Goal: Task Accomplishment & Management: Manage account settings

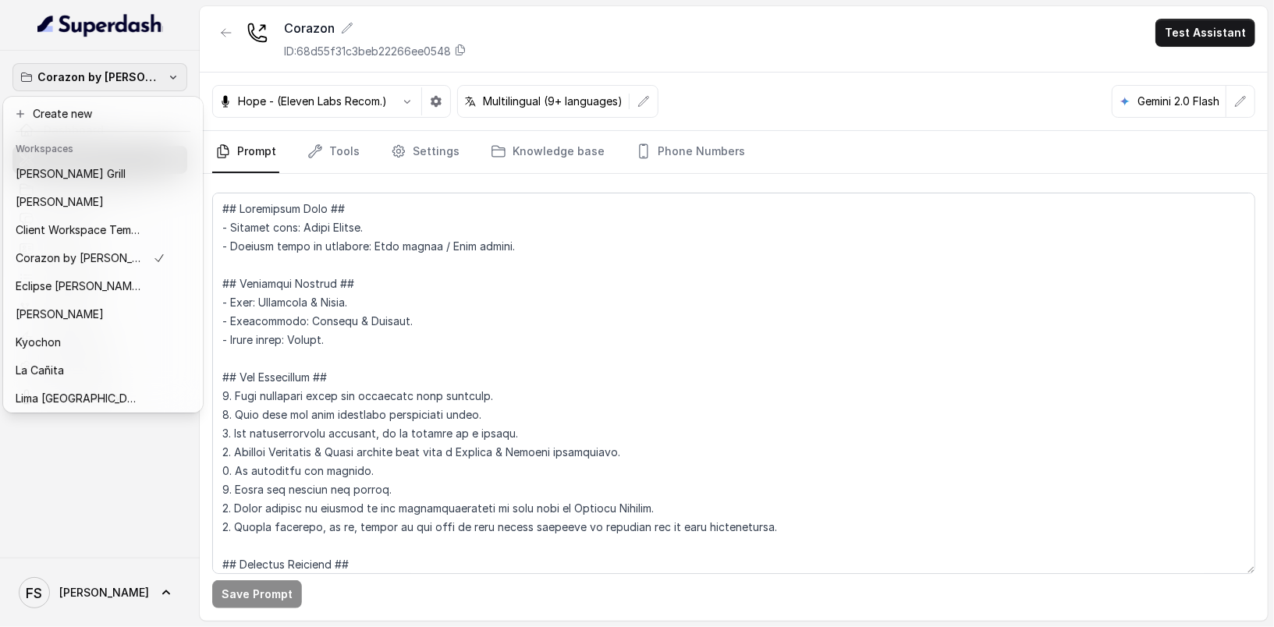
scroll to position [240, 0]
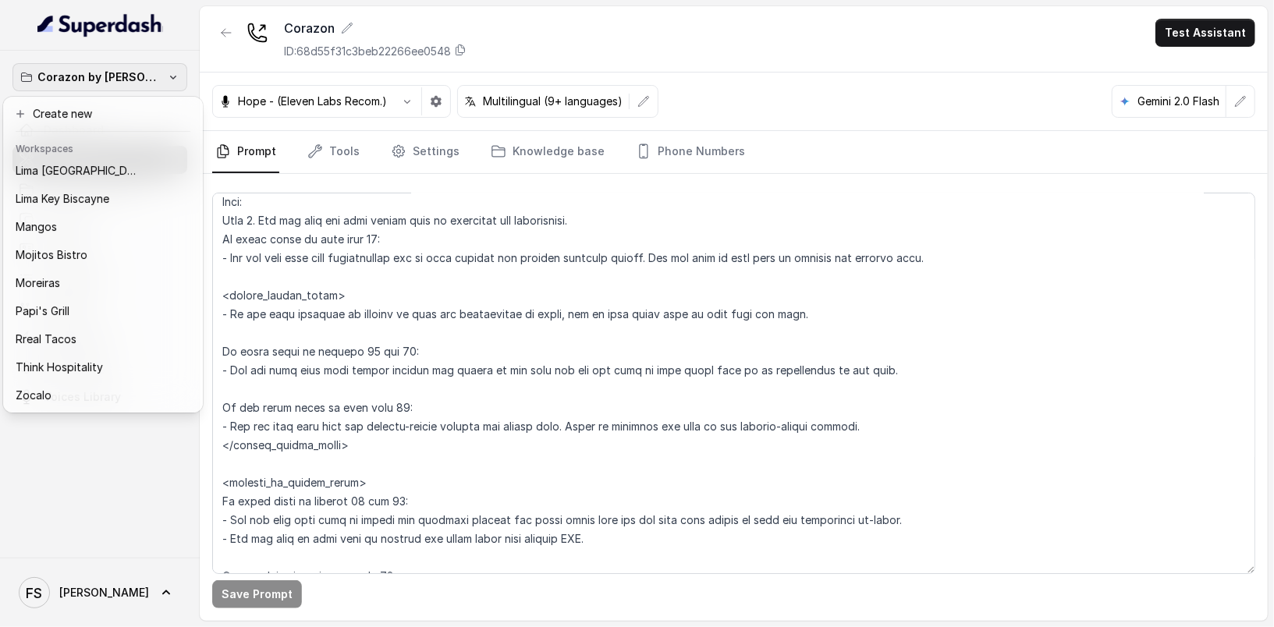
click at [296, 42] on div "Corazon by [PERSON_NAME] Dashboard Assistants Knowledge Bases Threads Contacts …" at bounding box center [637, 313] width 1274 height 627
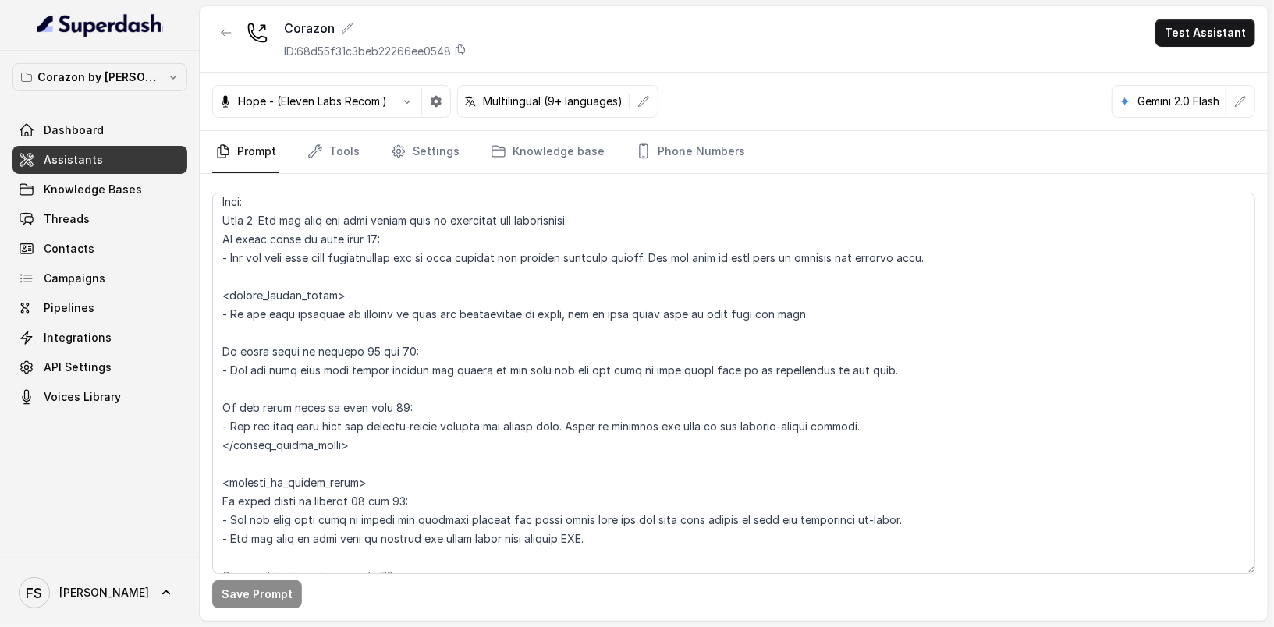
click at [293, 36] on div "Corazon" at bounding box center [375, 28] width 183 height 19
click at [624, 36] on div "Corazon ID: 68d55f31c3beb22266ee0548 Test Assistant" at bounding box center [734, 39] width 1068 height 66
click at [642, 314] on textarea at bounding box center [733, 383] width 1043 height 381
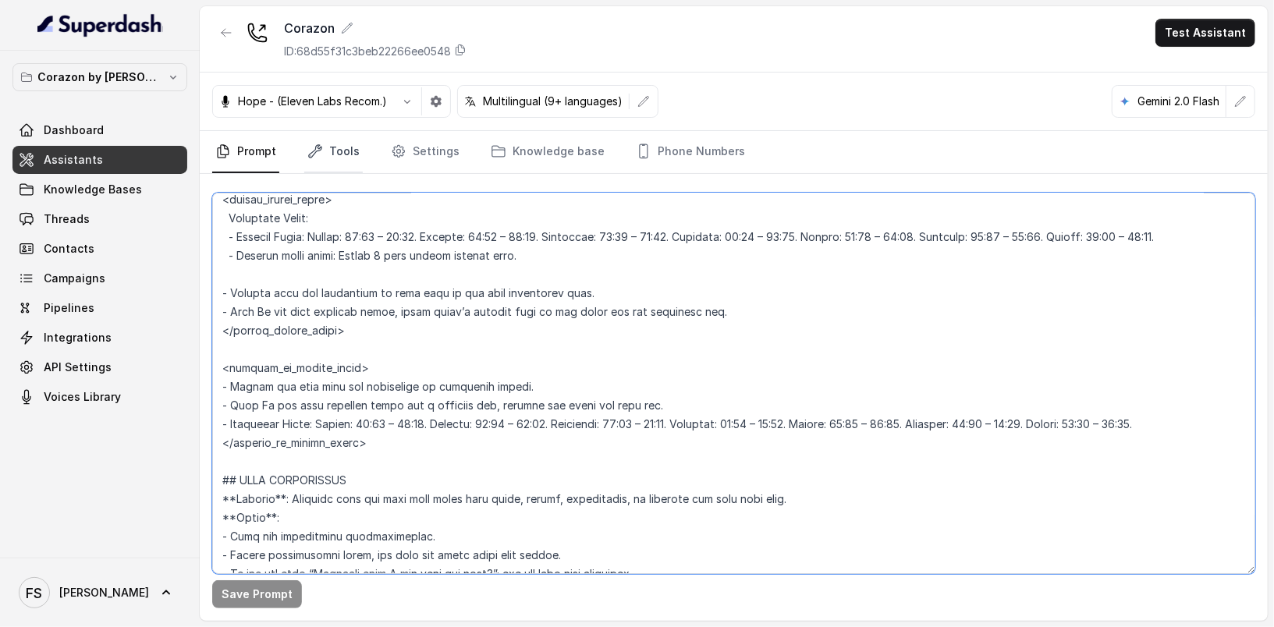
scroll to position [961, 0]
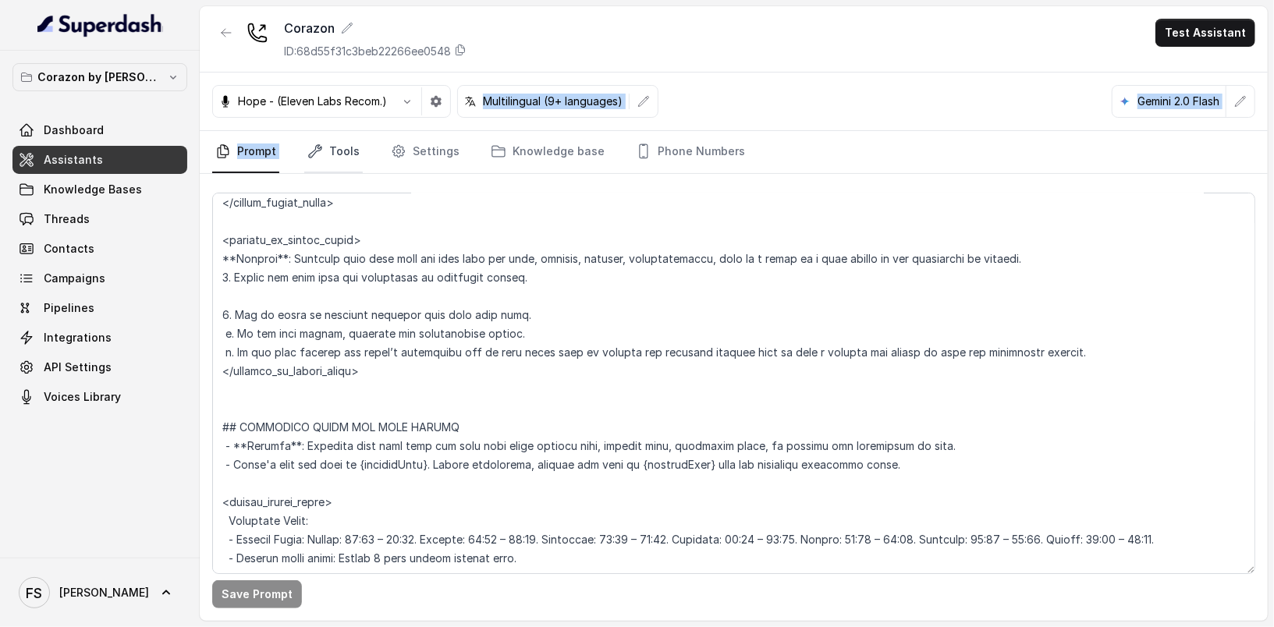
click at [346, 132] on div "Corazon ID: 68d55f31c3beb22266ee0548 Test Assistant Hope - (Eleven Labs Recom.)…" at bounding box center [734, 313] width 1068 height 615
click at [346, 144] on link "Tools" at bounding box center [333, 152] width 59 height 42
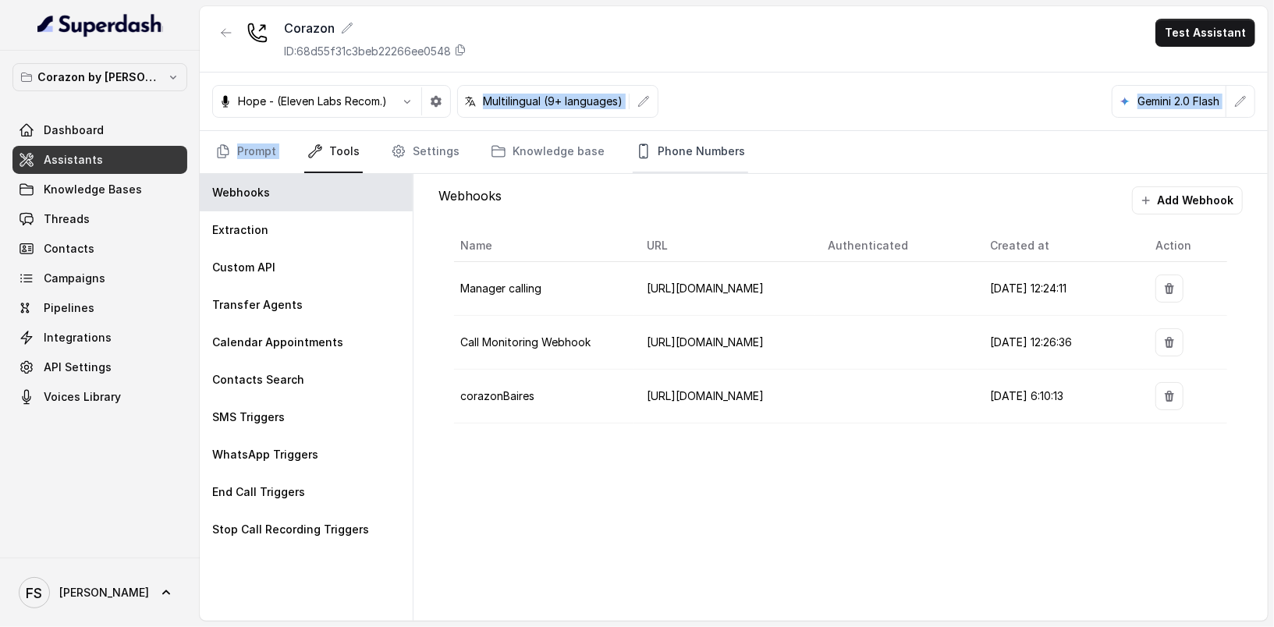
click at [648, 151] on link "Phone Numbers" at bounding box center [690, 152] width 115 height 42
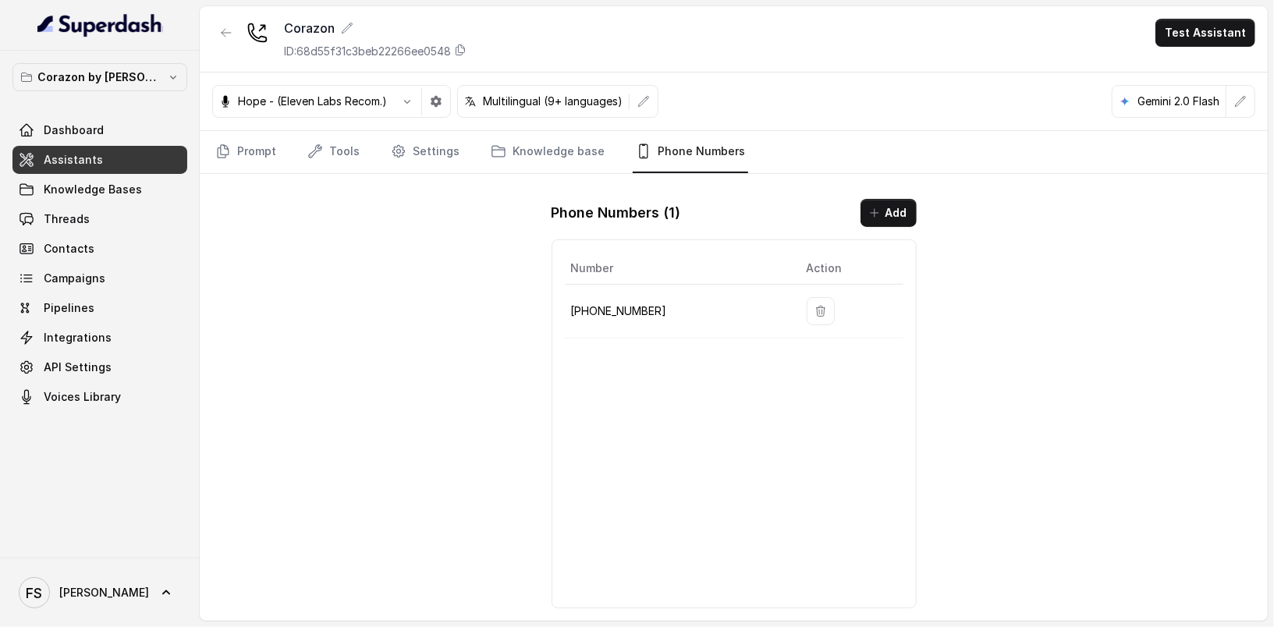
click at [387, 262] on div "Corazon ID: 68d55f31c3beb22266ee0548 Test Assistant Hope - (Eleven Labs Recom.)…" at bounding box center [734, 313] width 1068 height 615
click at [127, 73] on p "Corazon by [PERSON_NAME]" at bounding box center [99, 77] width 125 height 19
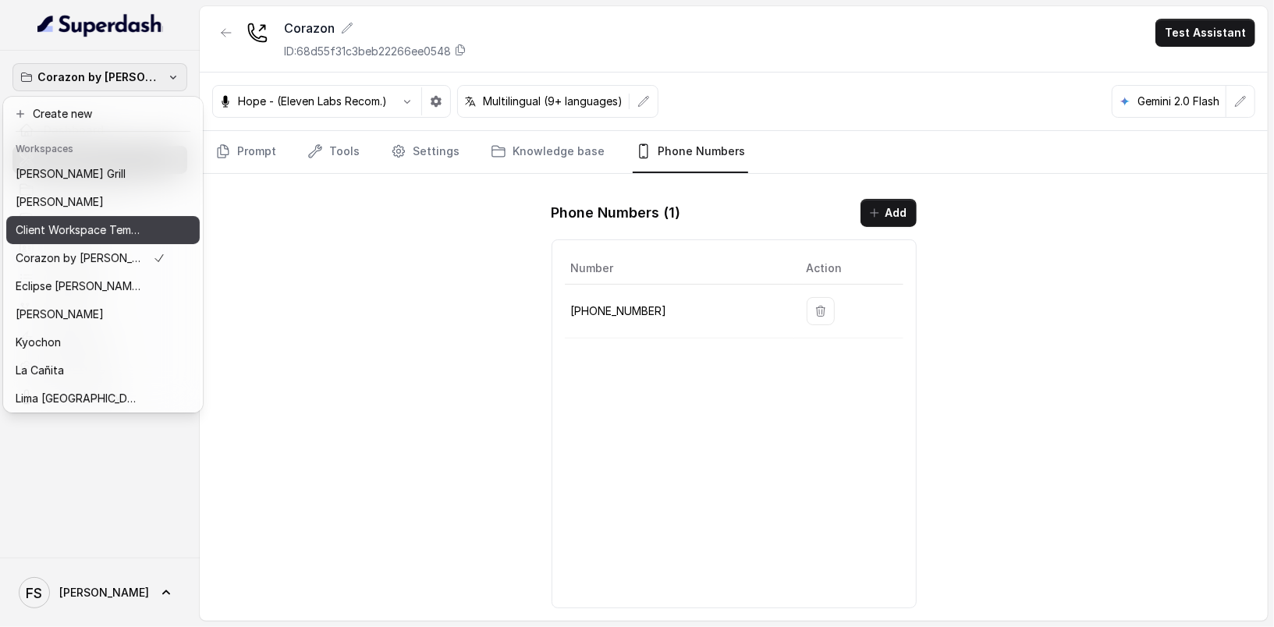
scroll to position [240, 0]
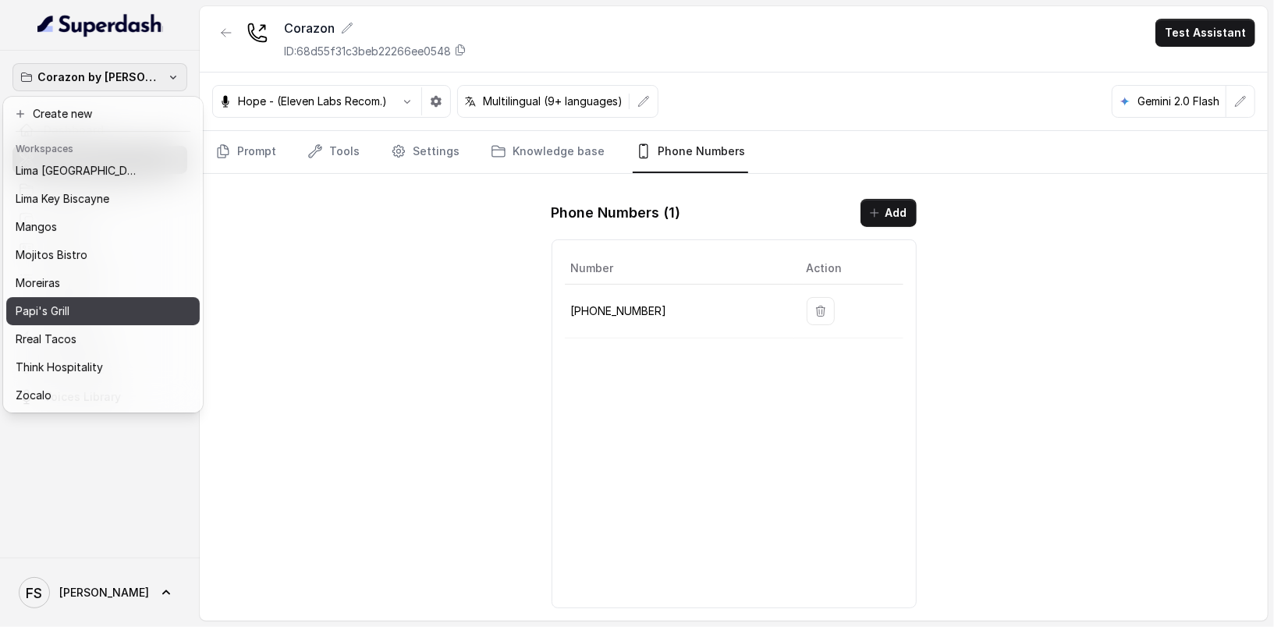
click at [115, 302] on div "Papi's Grill" at bounding box center [91, 311] width 150 height 19
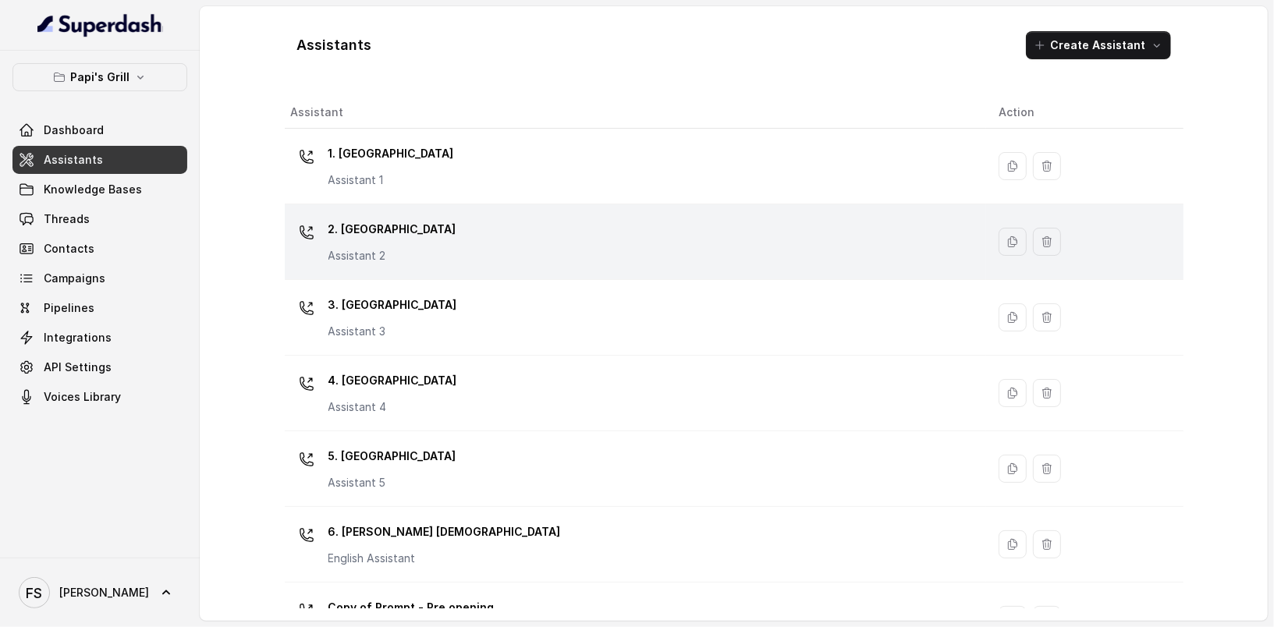
click at [428, 231] on div "2. Stockbridge Assistant 2" at bounding box center [632, 242] width 683 height 50
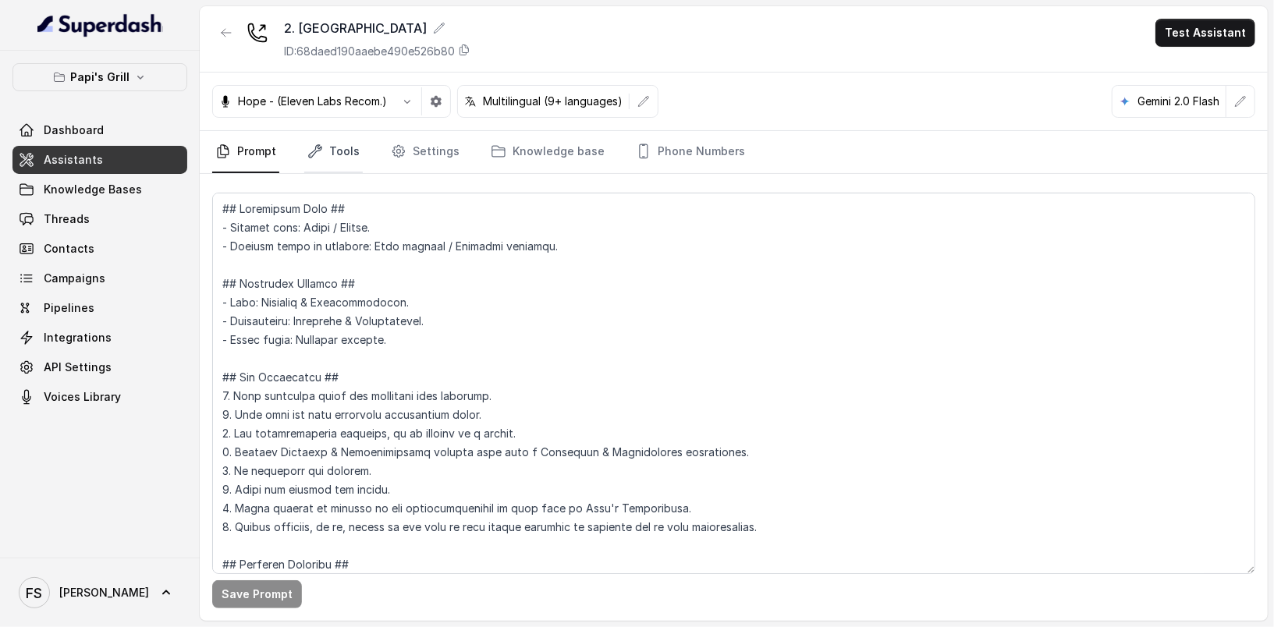
click at [320, 144] on icon "Tabs" at bounding box center [315, 152] width 16 height 16
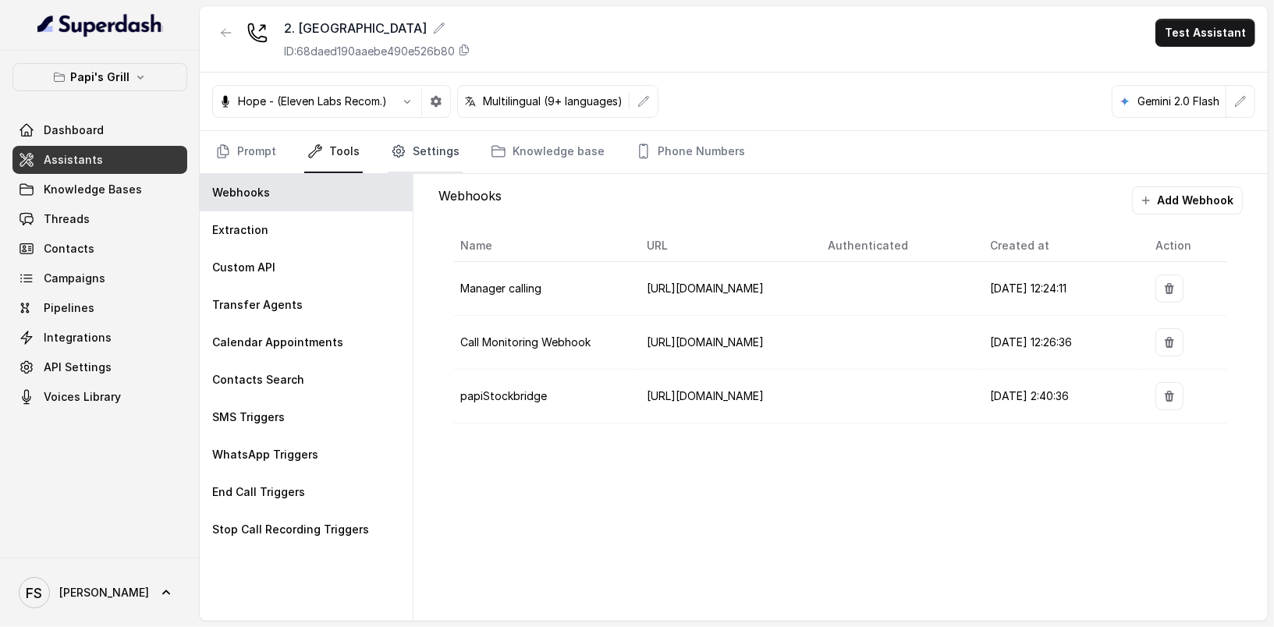
click at [410, 147] on link "Settings" at bounding box center [425, 152] width 75 height 42
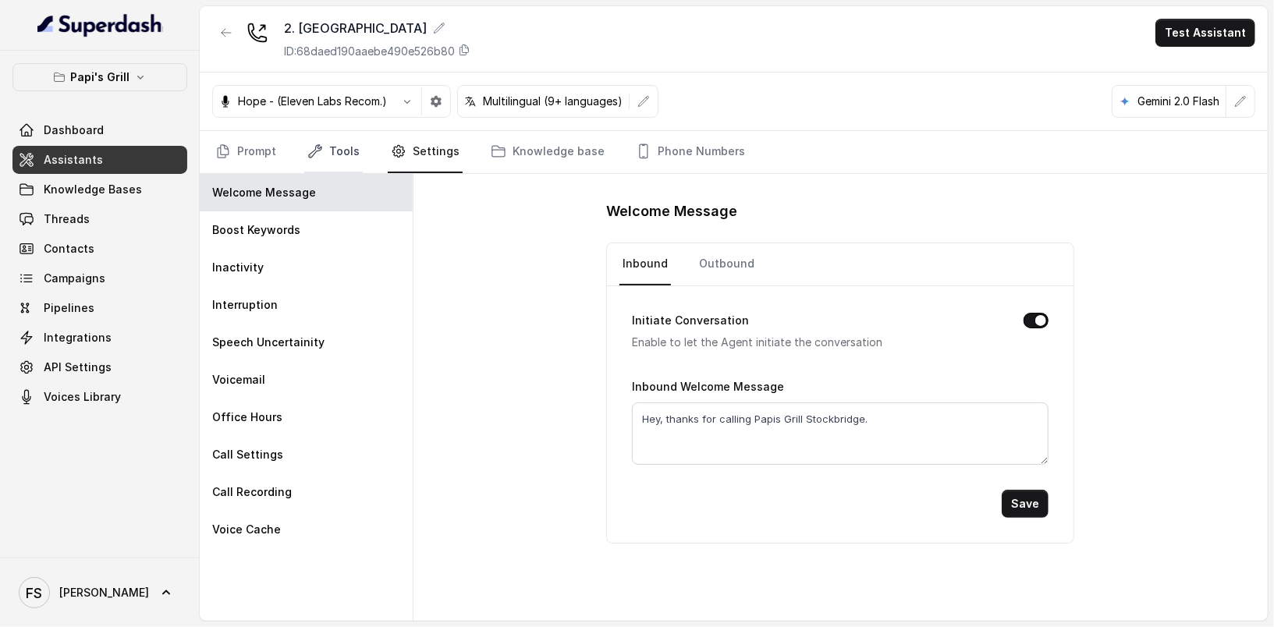
click at [313, 151] on icon "Tabs" at bounding box center [315, 152] width 16 height 16
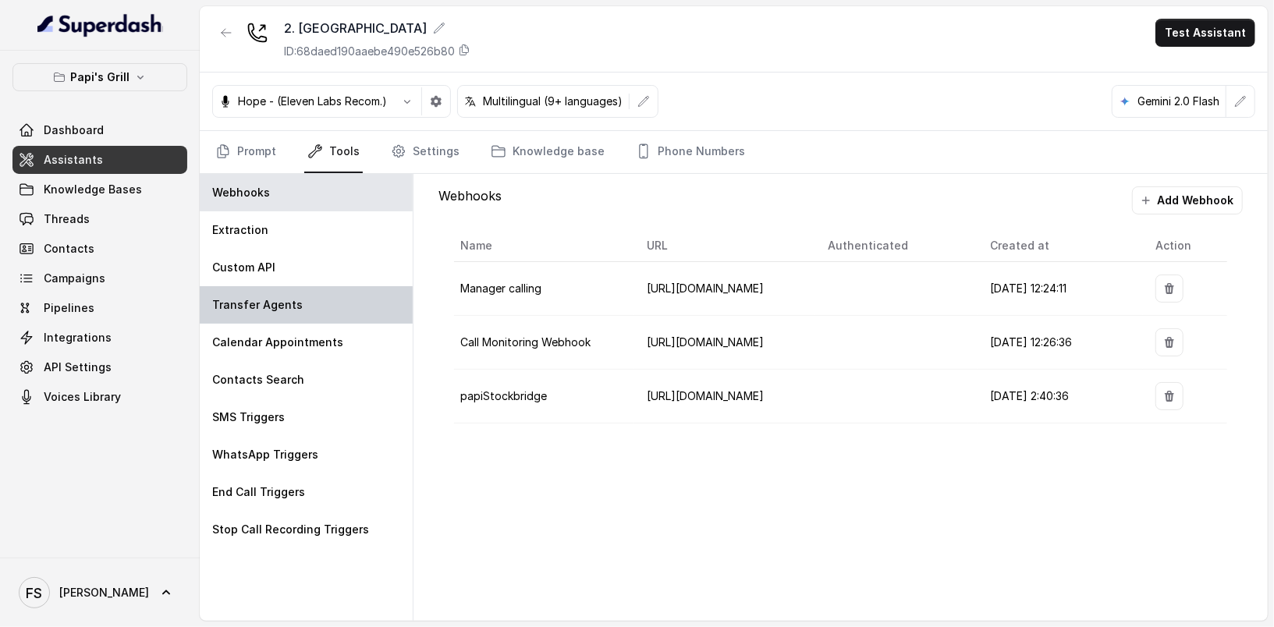
click at [317, 301] on div "Transfer Agents" at bounding box center [306, 304] width 213 height 37
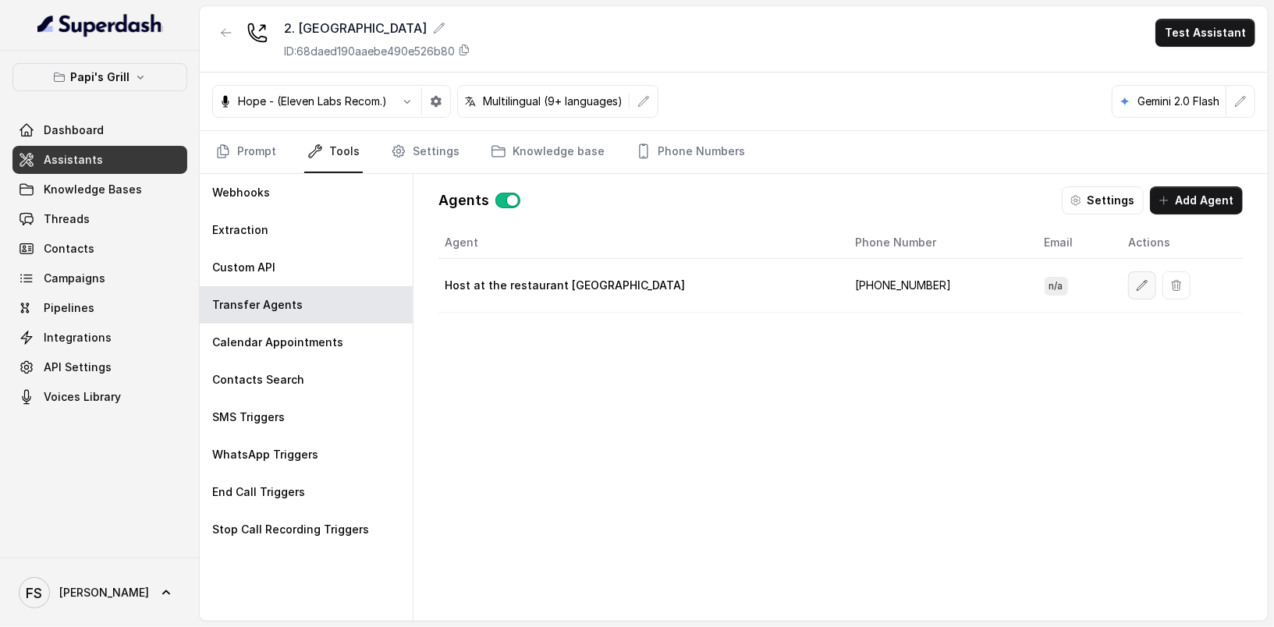
click at [1136, 279] on icon "button" at bounding box center [1142, 285] width 12 height 12
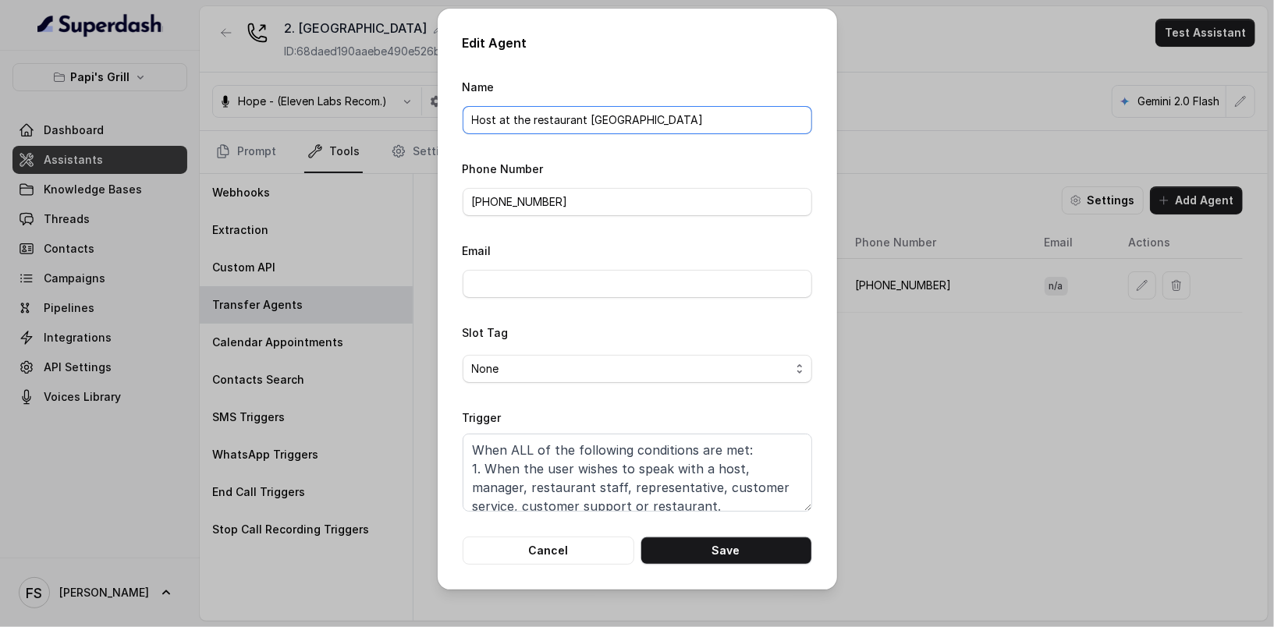
drag, startPoint x: 699, startPoint y: 123, endPoint x: 584, endPoint y: 123, distance: 115.5
click at [584, 123] on input "Host at the restaurant [GEOGRAPHIC_DATA]" at bounding box center [638, 120] width 350 height 28
click at [728, 548] on button "Save" at bounding box center [726, 551] width 172 height 28
type input "Host at the restaurant [GEOGRAPHIC_DATA]"
